Goal: Navigation & Orientation: Find specific page/section

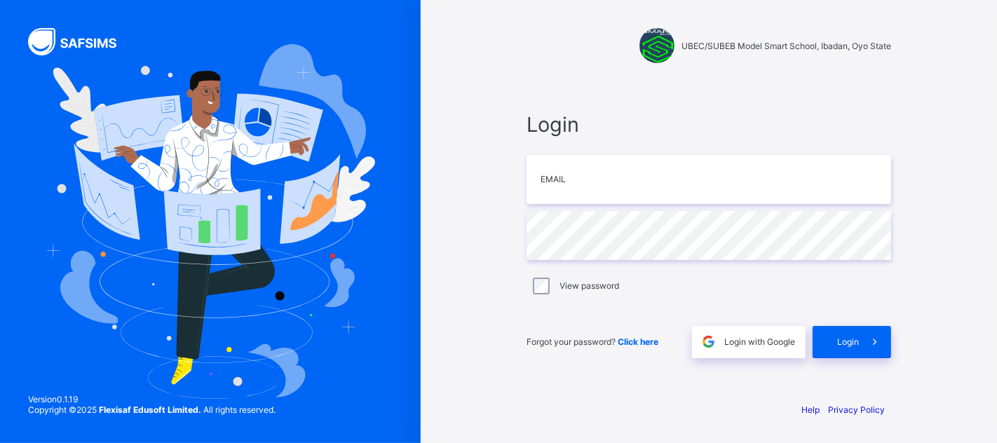
click at [600, 187] on div "UBEC/SUBEB Model Smart School, Ibadan, Oyo State Login Email Password View pass…" at bounding box center [498, 221] width 997 height 443
drag, startPoint x: 0, startPoint y: 0, endPoint x: 567, endPoint y: 189, distance: 597.5
click at [586, 182] on div "UBEC/SUBEB Model Smart School, Ibadan, Oyo State Login Email Password View pass…" at bounding box center [498, 221] width 997 height 443
